Goal: Information Seeking & Learning: Learn about a topic

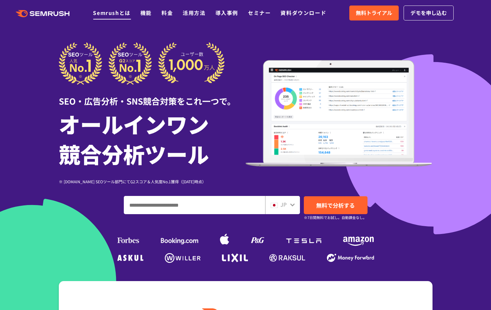
click at [111, 15] on link "Semrushとは" at bounding box center [111, 13] width 37 height 8
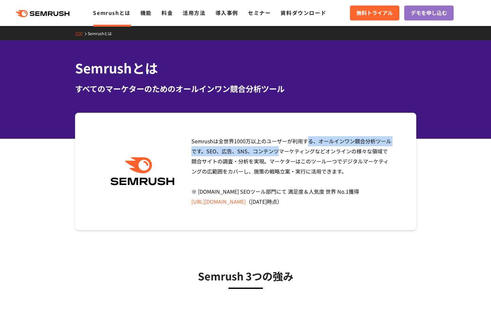
drag, startPoint x: 219, startPoint y: 142, endPoint x: 389, endPoint y: 136, distance: 170.5
click at [389, 136] on div "Semrushは全世界[DATE]万以上のユーザーが利用する、オールインワン競合分析ツールです。SEO、広告、SNS、コンテンツマーケティングなどオンラインの…" at bounding box center [245, 171] width 341 height 117
copy span "全世界[DATE]万以上のユーザーが利用する、オールインワン競合分析ツール"
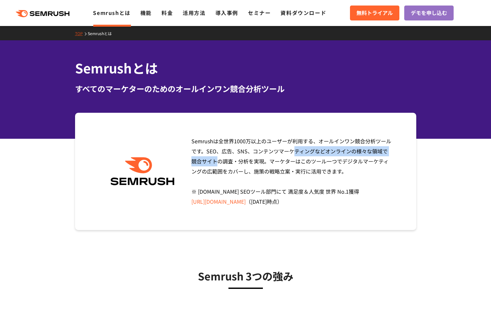
drag, startPoint x: 216, startPoint y: 151, endPoint x: 315, endPoint y: 155, distance: 99.3
click at [315, 155] on div "Semrushは全世界[DATE]万以上のユーザーが利用する、オールインワン競合分析ツールです。SEO、広告、SNS、コンテンツマーケティングなどオンラインの…" at bounding box center [290, 171] width 206 height 71
copy span "SEO、広告、SNS、コンテンツマーケティング"
click at [143, 10] on link "機能" at bounding box center [145, 13] width 11 height 8
click at [148, 15] on link "機能" at bounding box center [145, 13] width 11 height 8
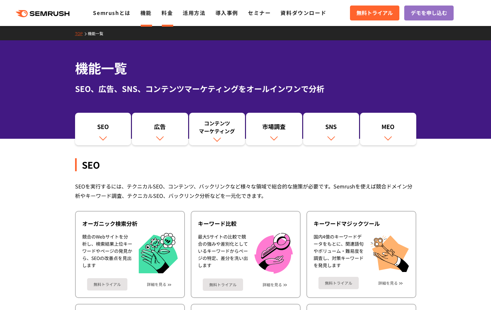
click at [164, 11] on link "料金" at bounding box center [167, 13] width 11 height 8
